Goal: Task Accomplishment & Management: Use online tool/utility

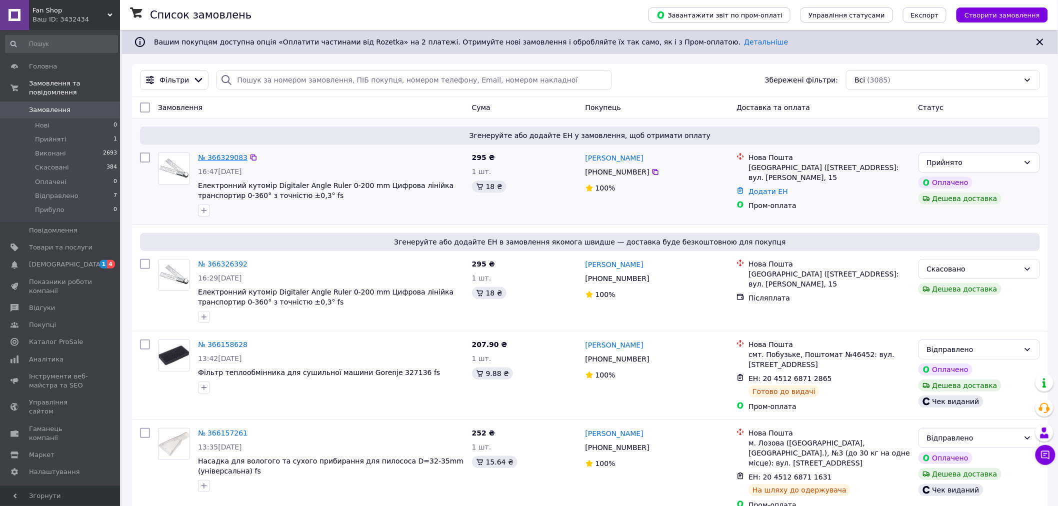
click at [218, 159] on link "№ 366329083" at bounding box center [223, 158] width 50 height 8
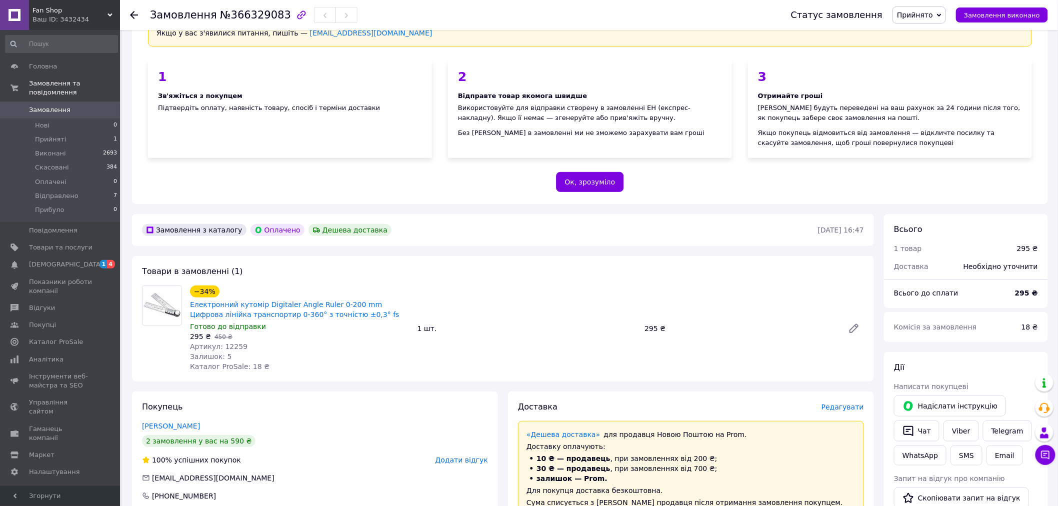
scroll to position [111, 0]
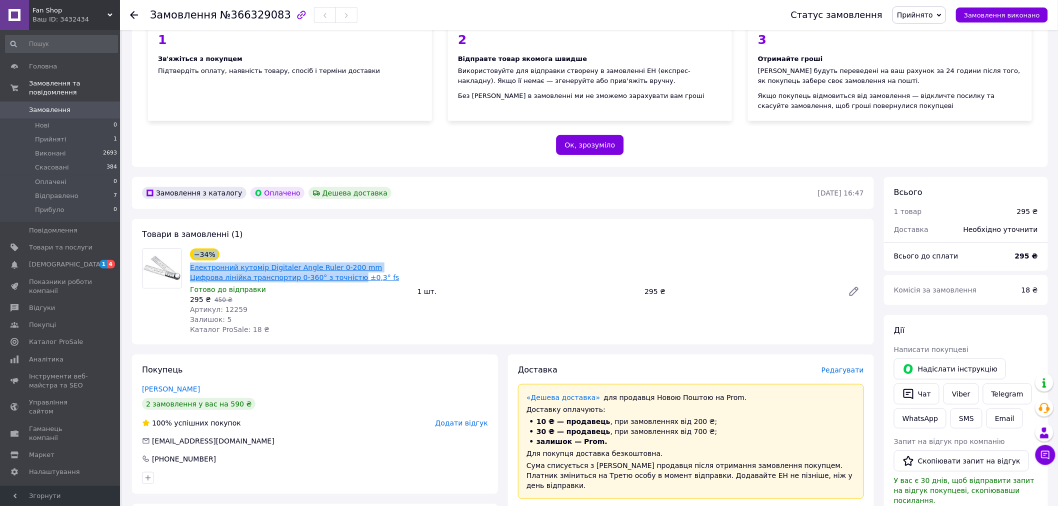
drag, startPoint x: 182, startPoint y: 253, endPoint x: 332, endPoint y: 271, distance: 151.1
click at [316, 272] on div "−34% Електронний кутомір Digitaler Angle Ruler 0-200 mm Цифрова лінійка транспо…" at bounding box center [503, 292] width 730 height 86
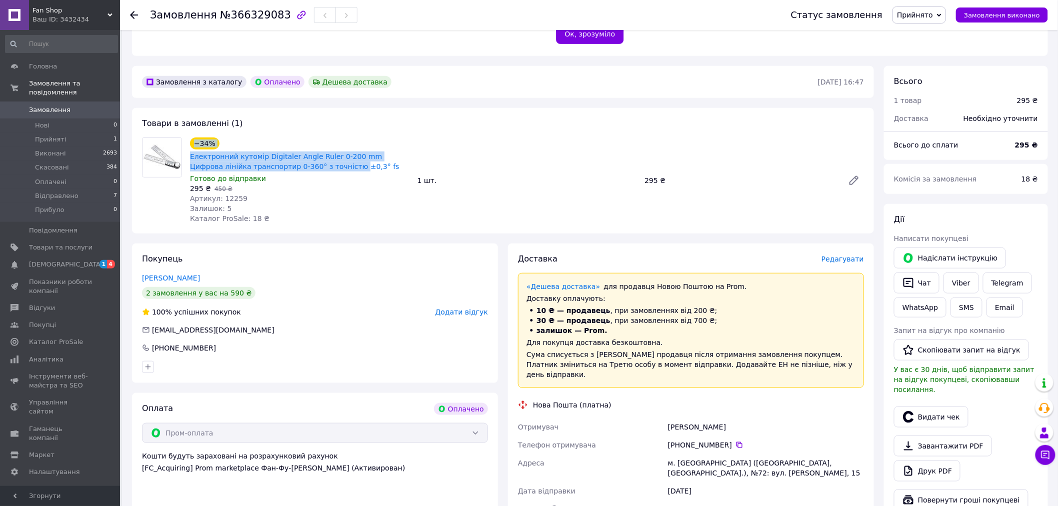
click at [247, 137] on div "−34% Електронний кутомір Digitaler Angle Ruler 0-200 mm Цифрова лінійка транспо…" at bounding box center [300, 155] width 222 height 36
drag, startPoint x: 187, startPoint y: 146, endPoint x: 333, endPoint y: 154, distance: 145.8
click at [333, 154] on div "−34% Електронний кутомір Digitaler Angle Ruler 0-200 mm Цифрова лінійка транспо…" at bounding box center [300, 181] width 228 height 90
copy link "Електронний кутомір Digitaler Angle Ruler 0-200 mm Цифрова лінійка транспортир …"
click at [51, 243] on span "Товари та послуги" at bounding box center [61, 247] width 64 height 9
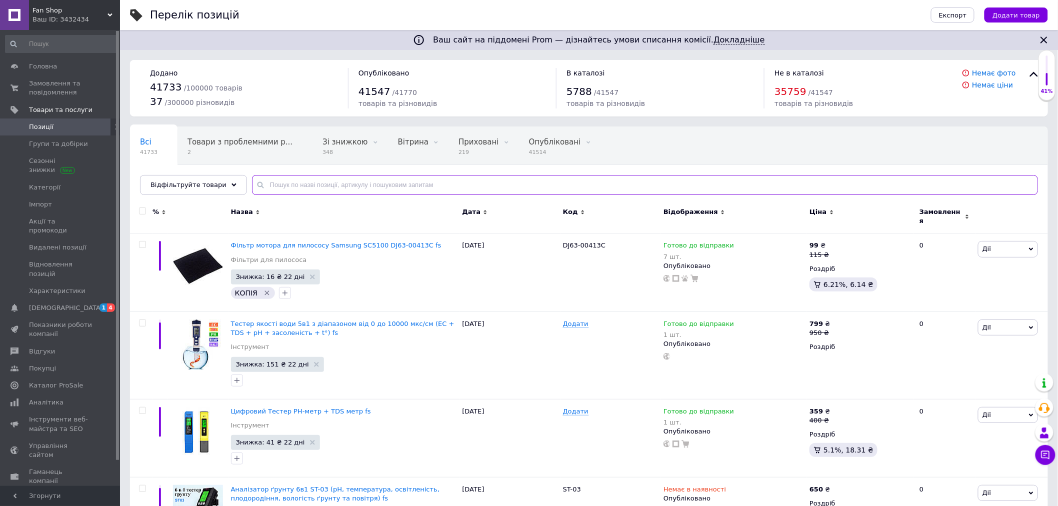
click at [271, 186] on input "text" at bounding box center [645, 185] width 786 height 20
paste input "Електронний кутомір Digitaler Angle Ruler 0-200 mm Цифрова лінійка транспортир …"
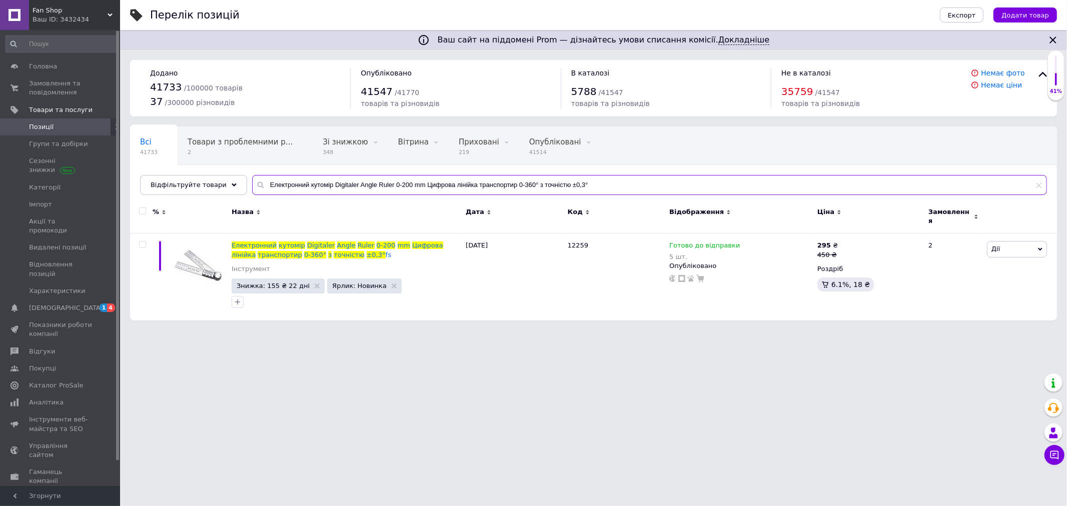
type input "Електронний кутомір Digitaler Angle Ruler 0-200 mm Цифрова лінійка транспортир …"
click at [103, 20] on div "Ваш ID: 3432434" at bounding box center [77, 19] width 88 height 9
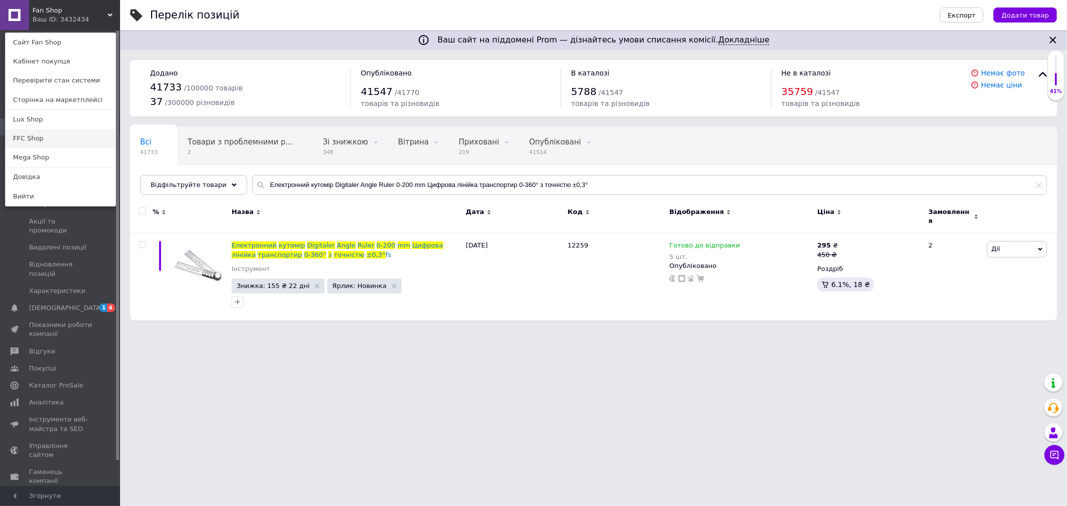
click at [33, 138] on link "FFC Shop" at bounding box center [61, 138] width 110 height 19
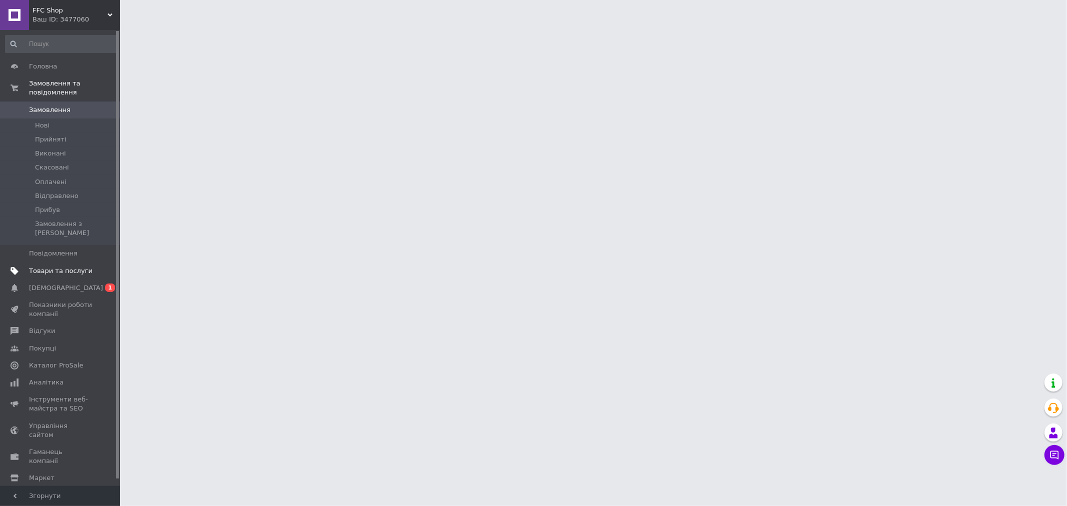
click at [39, 267] on span "Товари та послуги" at bounding box center [61, 271] width 64 height 9
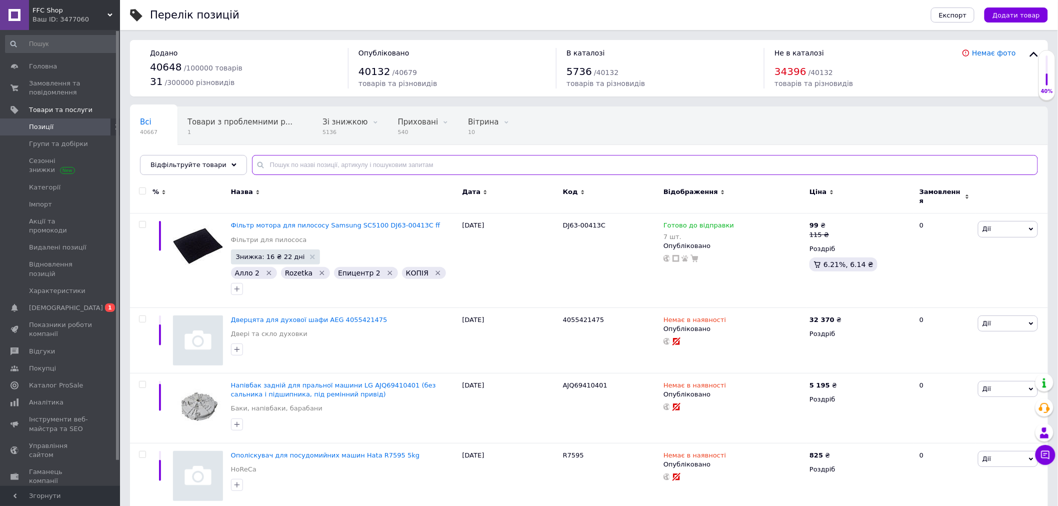
click at [265, 168] on input "text" at bounding box center [645, 165] width 786 height 20
paste input "Електронний кутомір Digitaler Angle Ruler 0-200 mm Цифрова лінійка транспортир …"
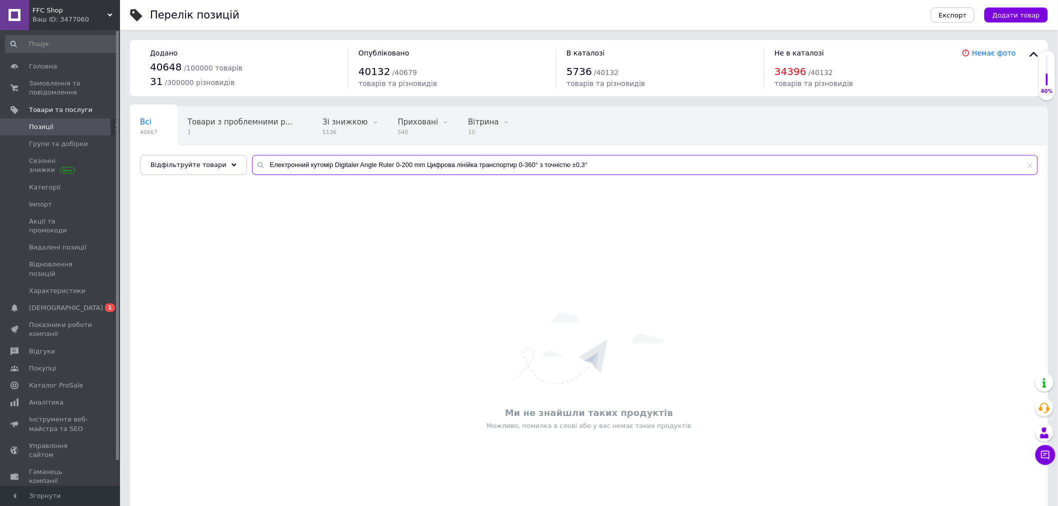
drag, startPoint x: 417, startPoint y: 164, endPoint x: 612, endPoint y: 154, distance: 195.3
click at [612, 154] on div "Всі 40667 Товари з проблемними р... 1 Зі знижкою 5136 Видалити Редагувати Прихо…" at bounding box center [589, 141] width 918 height 69
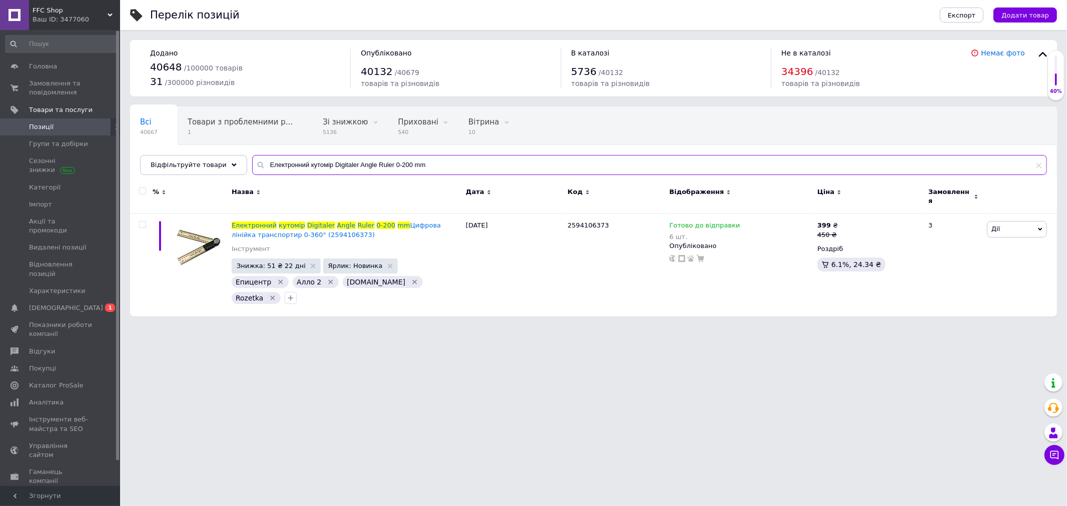
drag, startPoint x: 263, startPoint y: 162, endPoint x: 364, endPoint y: 162, distance: 101.0
click at [364, 162] on input "Електронний кутомір Digitaler Angle Ruler 0-200 mm" at bounding box center [649, 165] width 795 height 20
type input "Електронний кутомір Digitaler Angle Ruler 0-200 mm"
click at [107, 21] on div "Ваш ID: 3477060" at bounding box center [77, 19] width 88 height 9
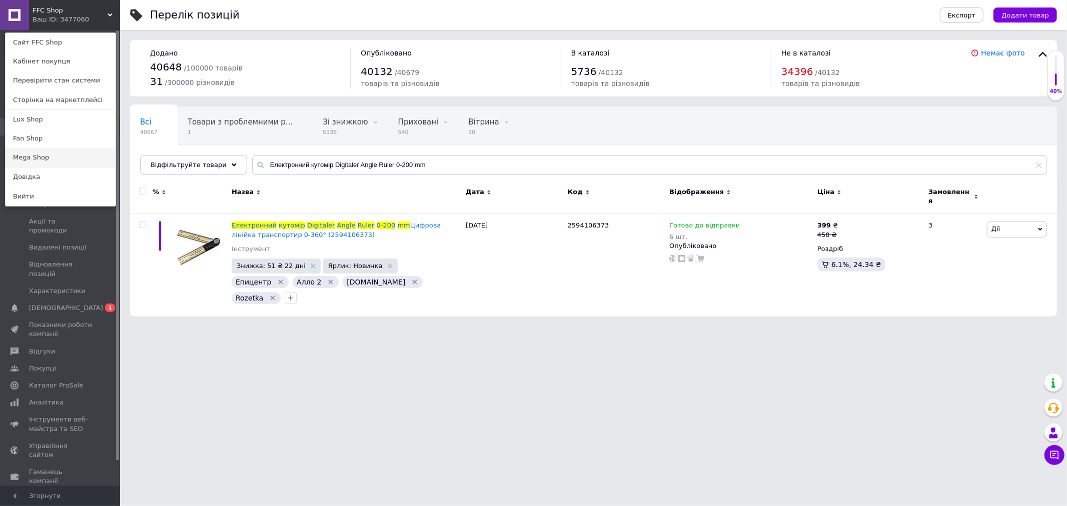
click at [20, 152] on link "Mega Shop" at bounding box center [61, 157] width 110 height 19
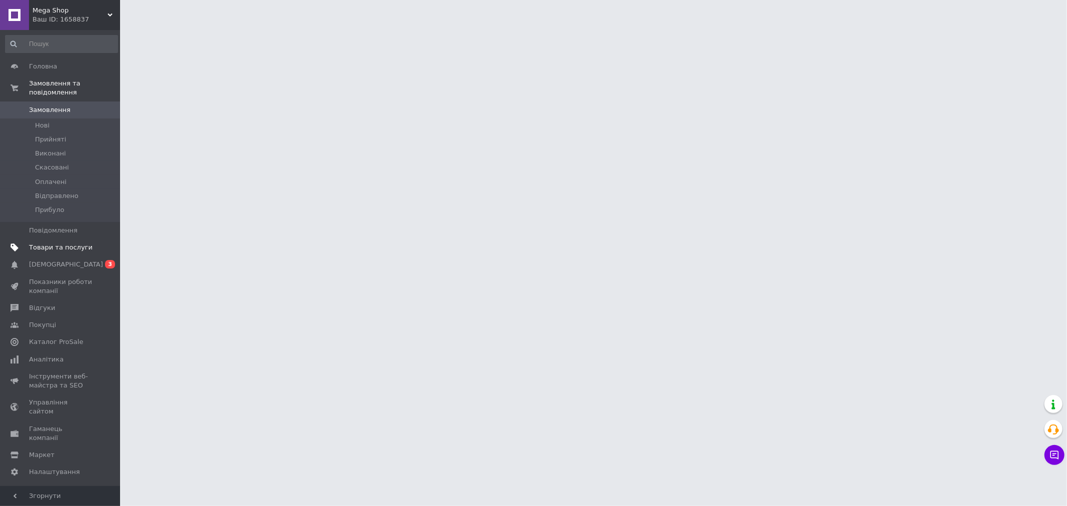
click at [81, 243] on link "Товари та послуги" at bounding box center [61, 247] width 123 height 17
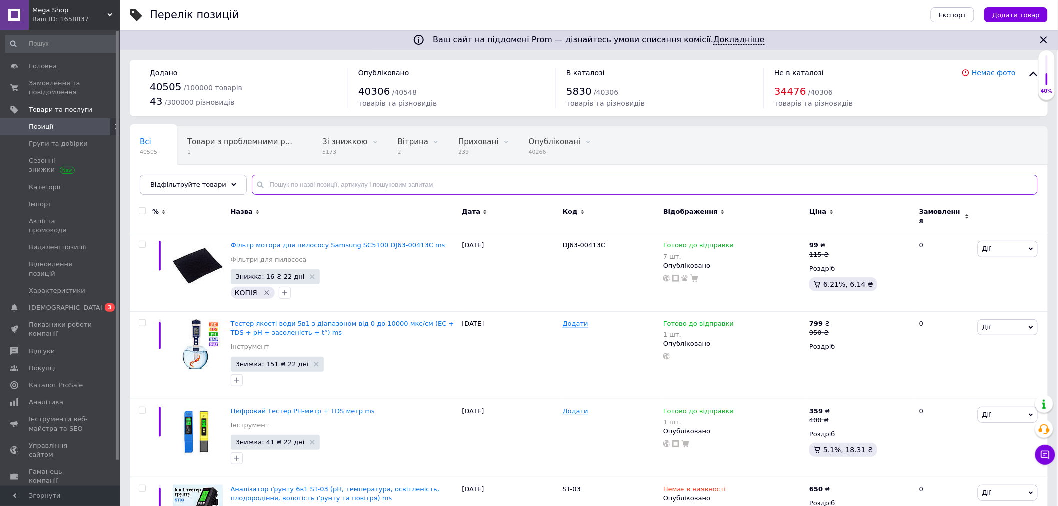
click at [329, 182] on input "text" at bounding box center [645, 185] width 786 height 20
paste input "Електронний кутомір Digitaler Angle"
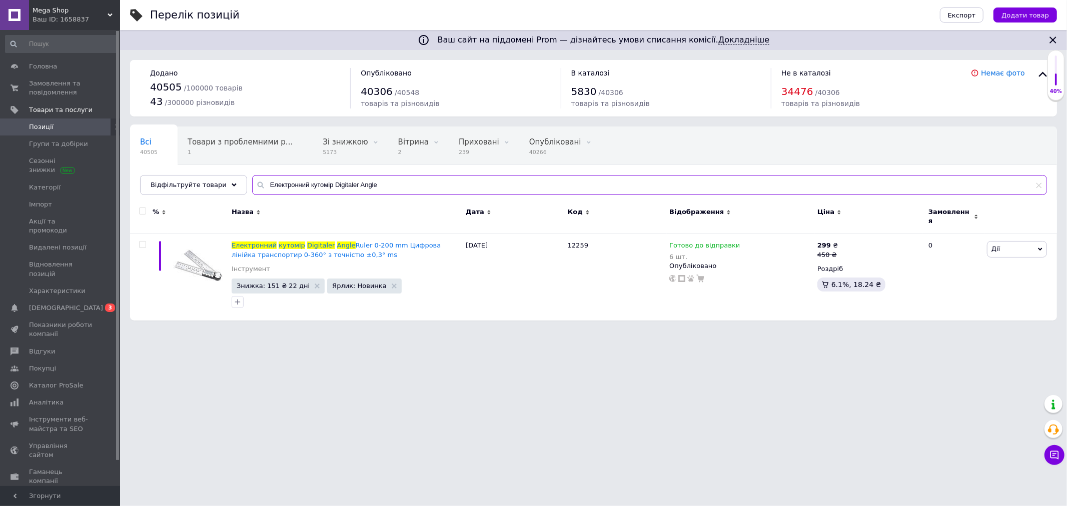
type input "Електронний кутомір Digitaler Angle"
click at [112, 22] on div "Ваш ID: 1658837" at bounding box center [77, 19] width 88 height 9
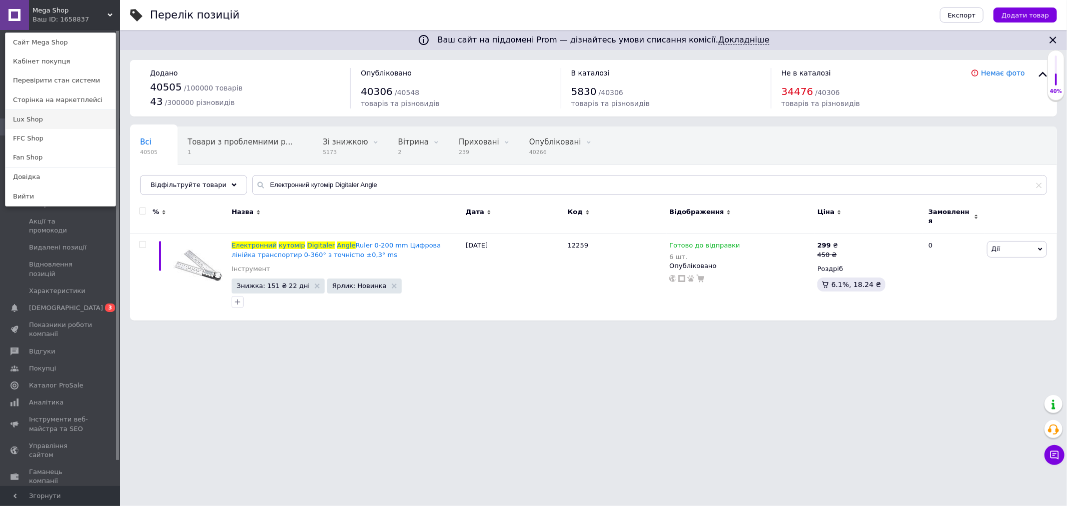
click at [47, 118] on link "Lux Shop" at bounding box center [61, 119] width 110 height 19
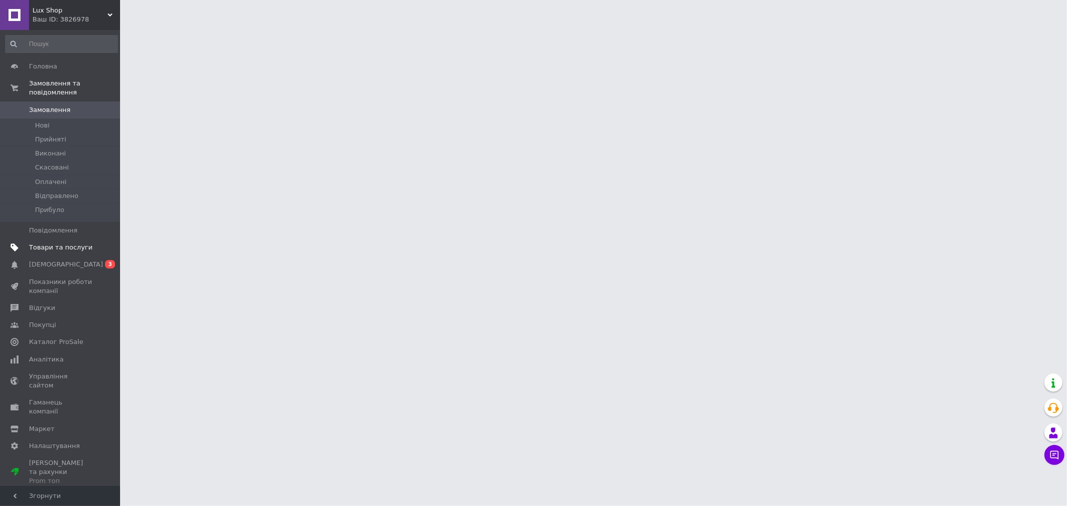
click at [47, 239] on link "Товари та послуги" at bounding box center [61, 247] width 123 height 17
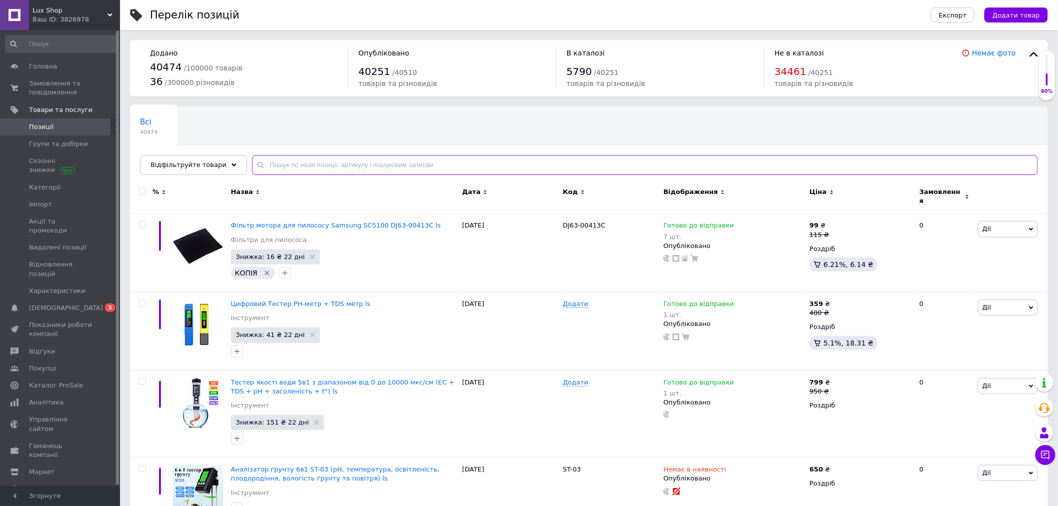
paste input "Електронний кутомір Digitaler Angle"
click at [278, 164] on input "text" at bounding box center [645, 165] width 786 height 20
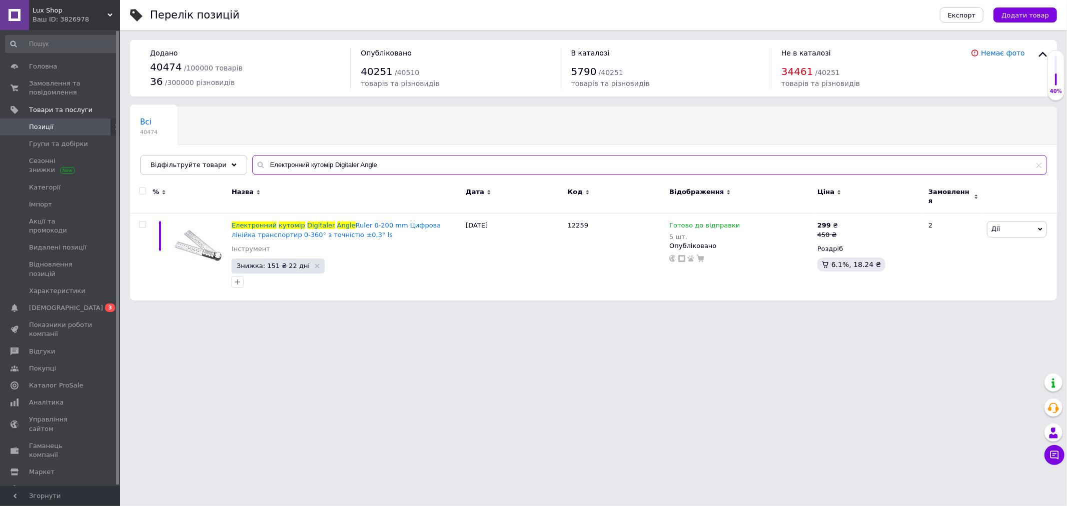
type input "Електронний кутомір Digitaler Angle"
click at [114, 4] on div "Lux Shop Ваш ID: 3826978" at bounding box center [74, 15] width 91 height 30
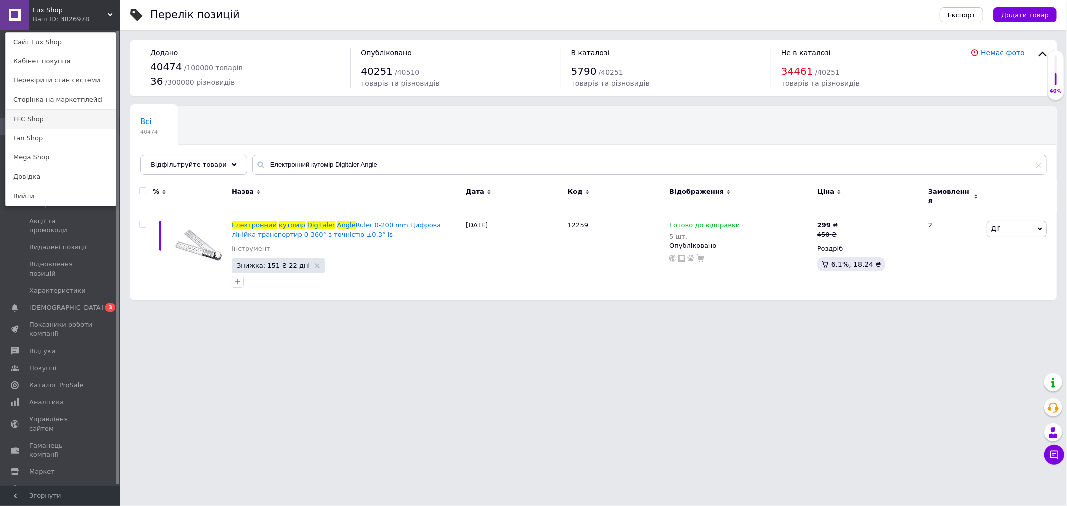
click at [38, 120] on link "FFC Shop" at bounding box center [61, 119] width 110 height 19
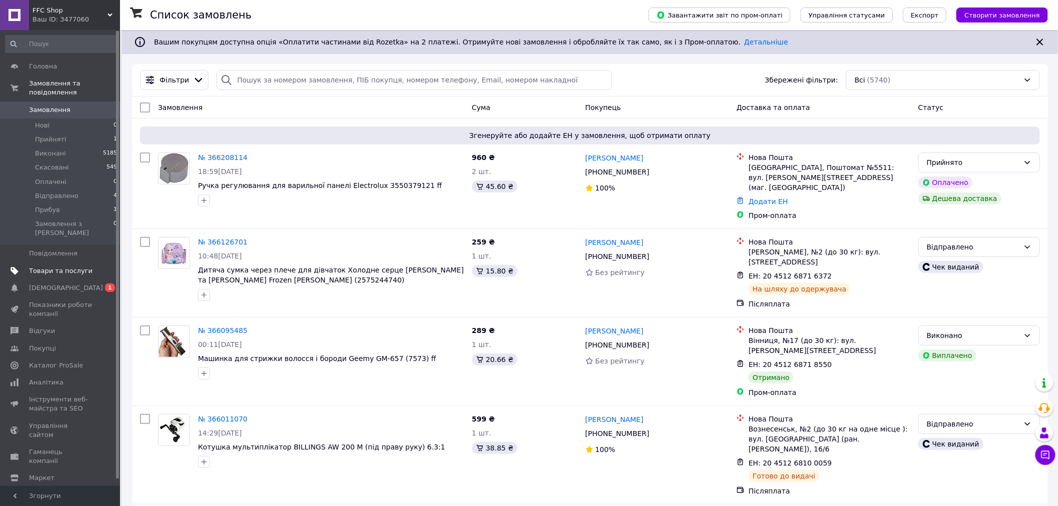
click at [58, 263] on link "Товари та послуги" at bounding box center [61, 271] width 123 height 17
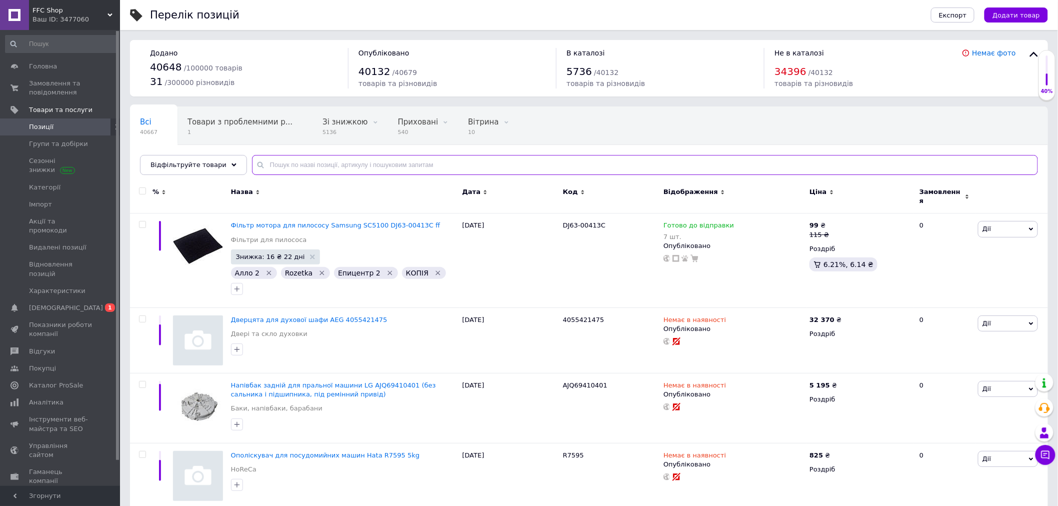
paste input "DA63-03033B"
click at [271, 162] on input "text" at bounding box center [645, 165] width 786 height 20
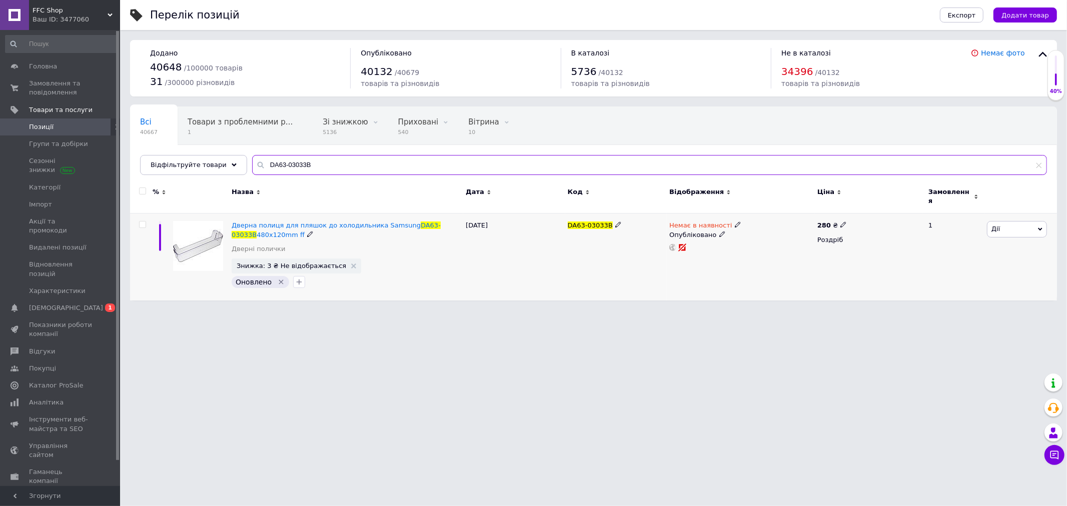
type input "DA63-03033B"
click at [1014, 223] on span "Дії" at bounding box center [1017, 229] width 60 height 16
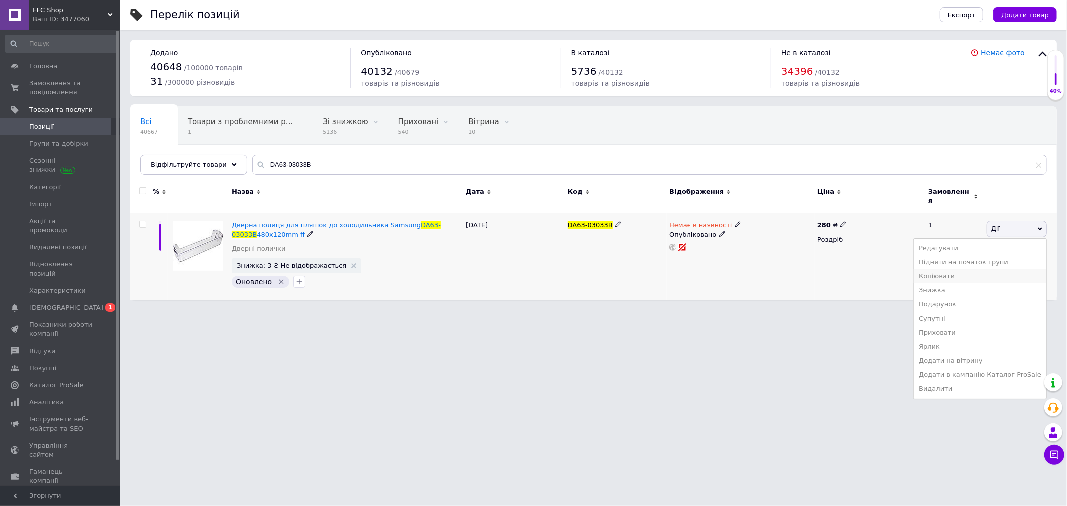
click at [955, 270] on li "Копіювати" at bounding box center [980, 277] width 133 height 14
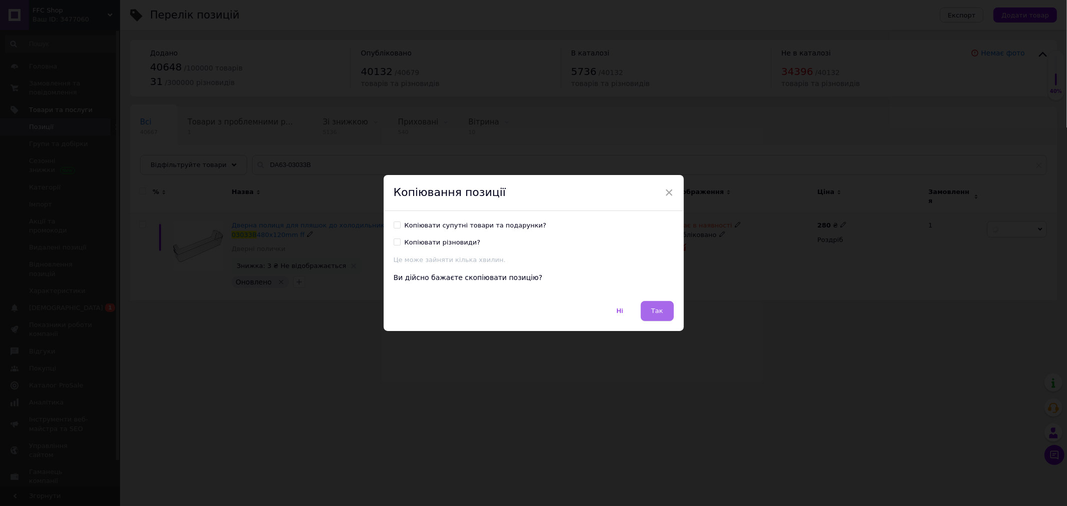
click at [651, 312] on span "Так" at bounding box center [657, 311] width 12 height 8
